Goal: Task Accomplishment & Management: Manage account settings

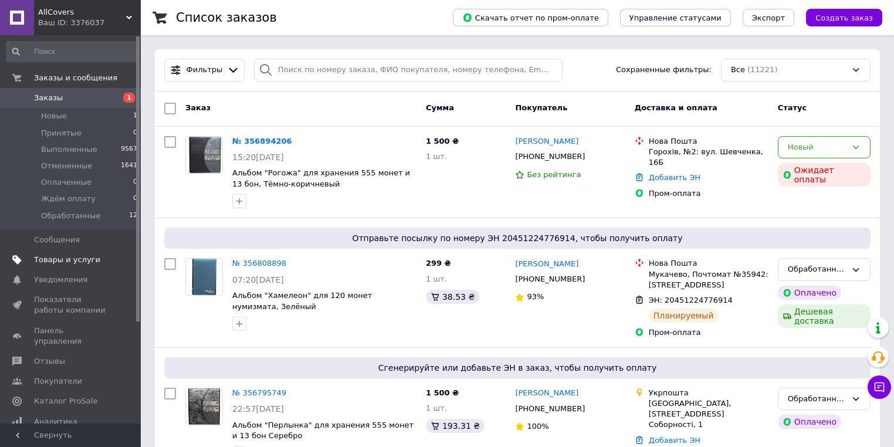
click at [42, 263] on span "Товары и услуги" at bounding box center [67, 260] width 66 height 11
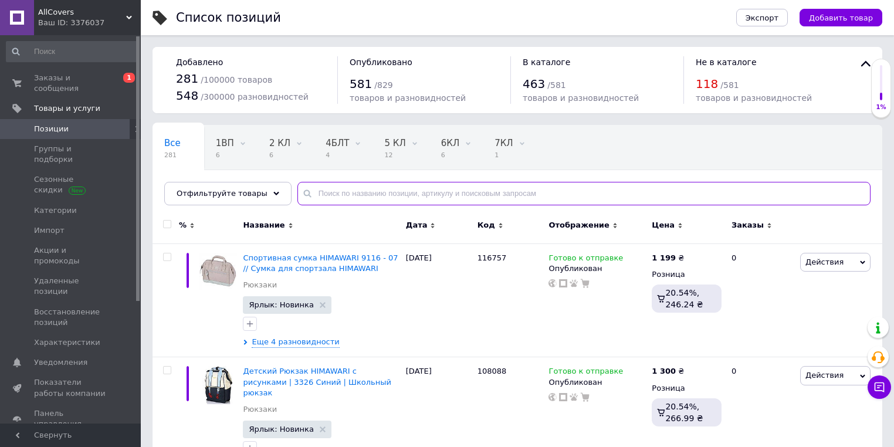
click at [442, 194] on input "text" at bounding box center [583, 193] width 573 height 23
type input "мрамор"
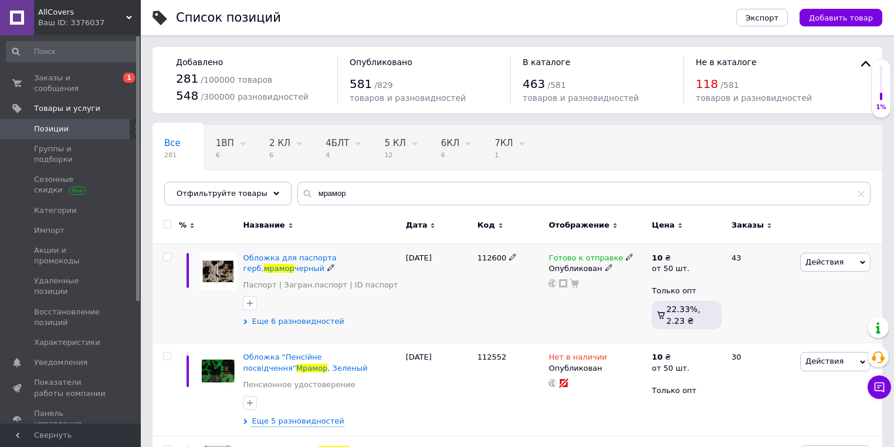
click at [284, 321] on span "Еще 6 разновидностей" at bounding box center [298, 321] width 92 height 11
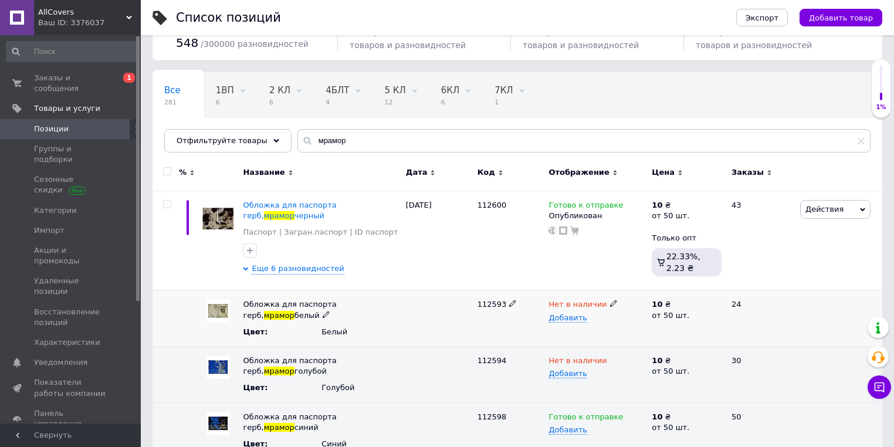
scroll to position [235, 0]
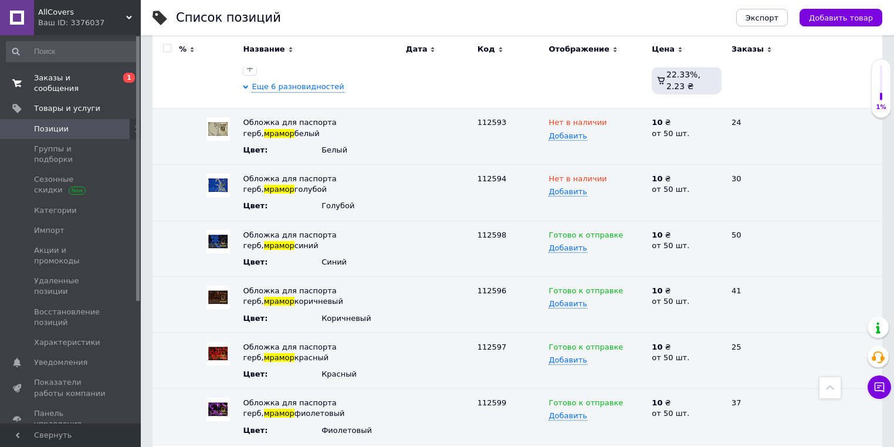
click at [103, 76] on span "Заказы и сообщения" at bounding box center [71, 83] width 75 height 21
